Goal: Information Seeking & Learning: Find specific fact

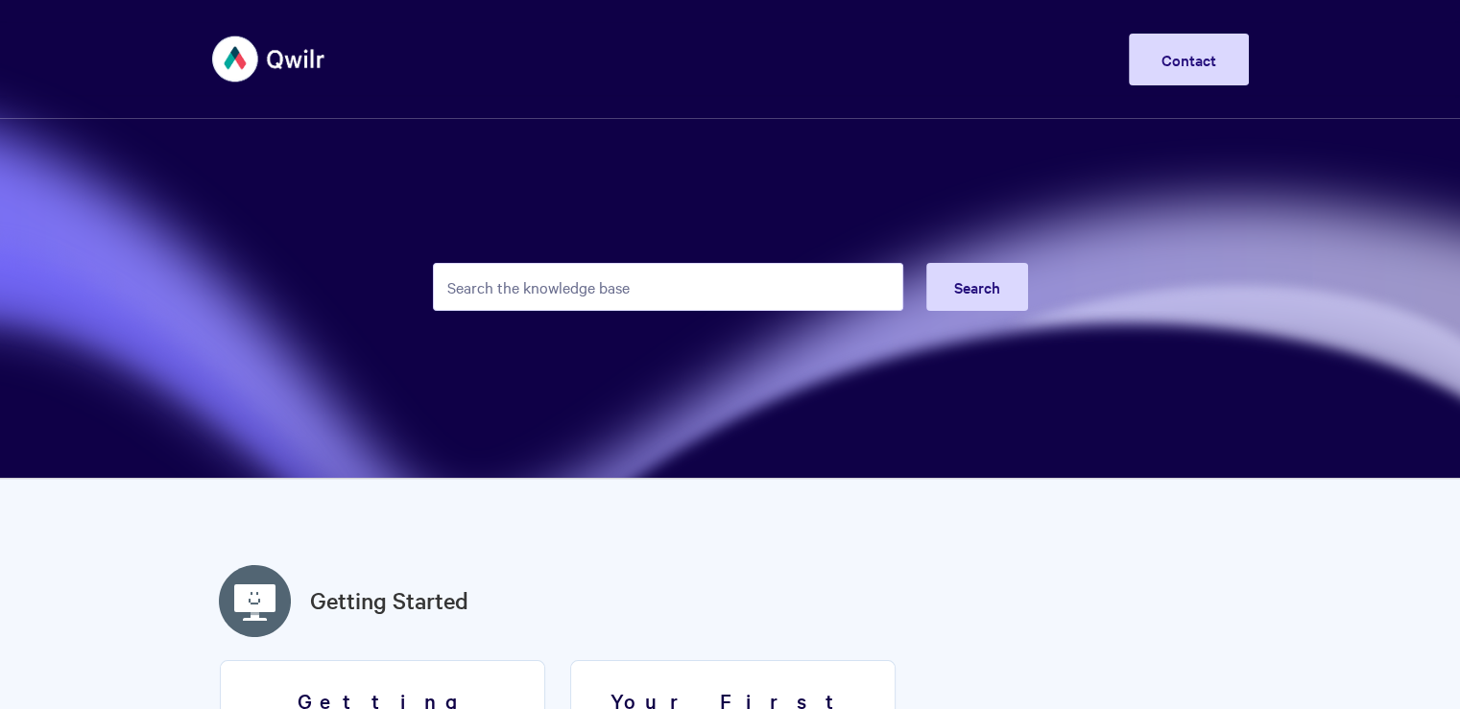
click at [565, 285] on input "Search the knowledge base" at bounding box center [668, 287] width 470 height 48
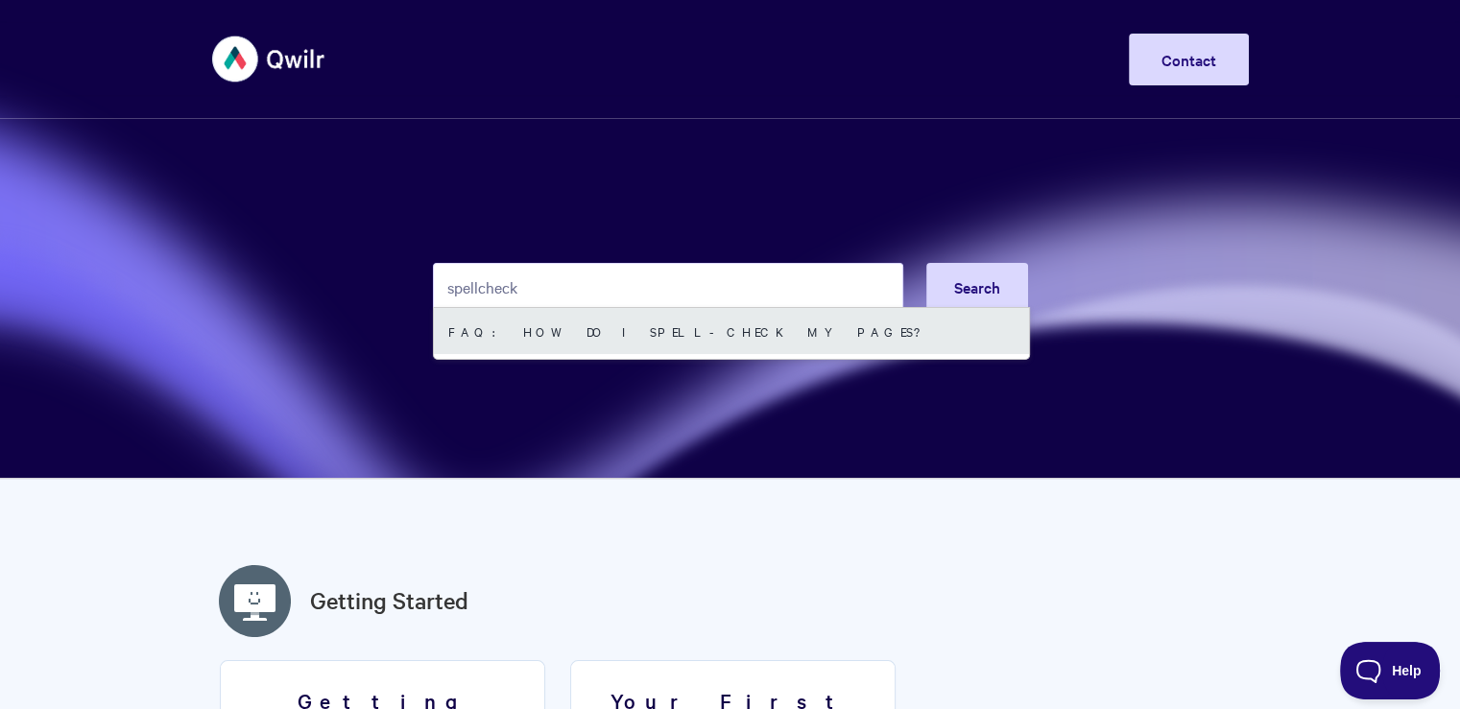
type input "spellcheck"
click at [684, 320] on link "FAQ: How do I spell-check my pages?" at bounding box center [731, 331] width 595 height 46
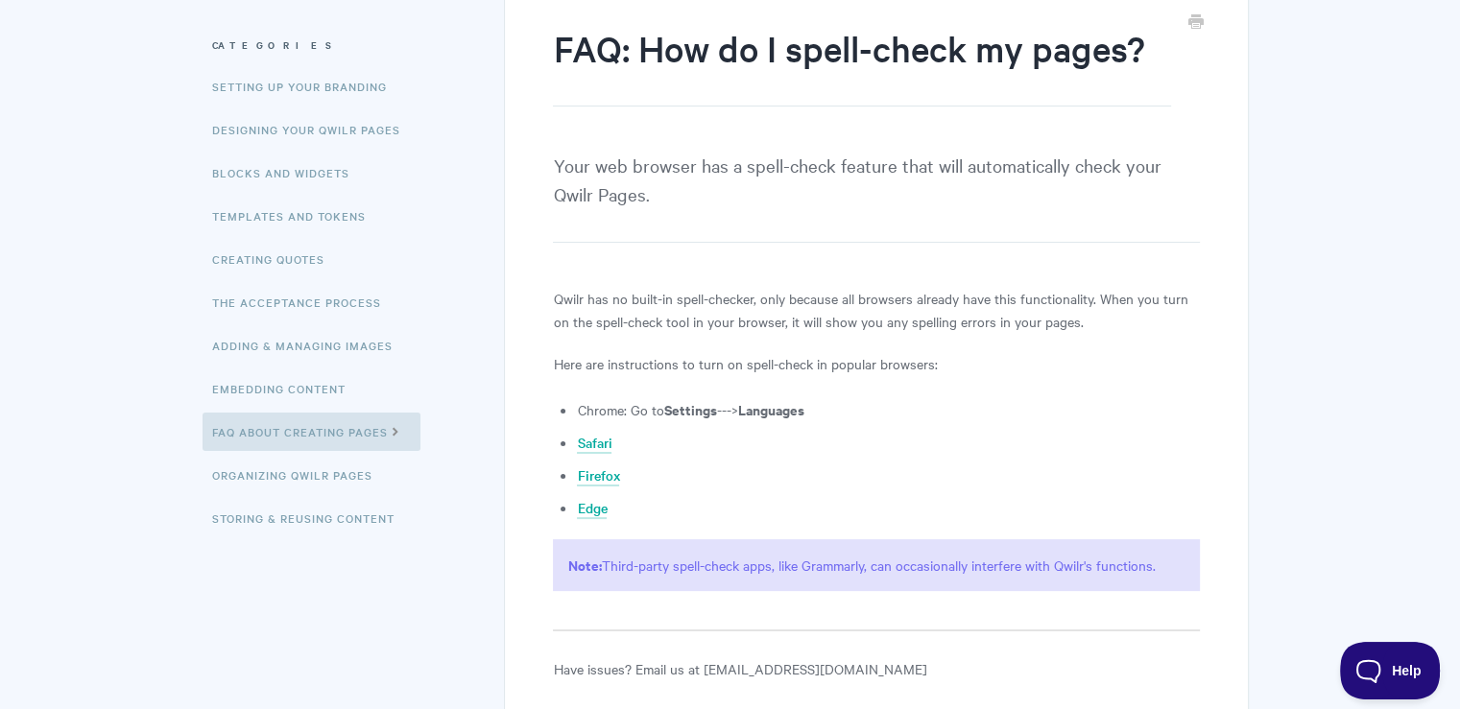
scroll to position [134, 0]
